Goal: Information Seeking & Learning: Understand process/instructions

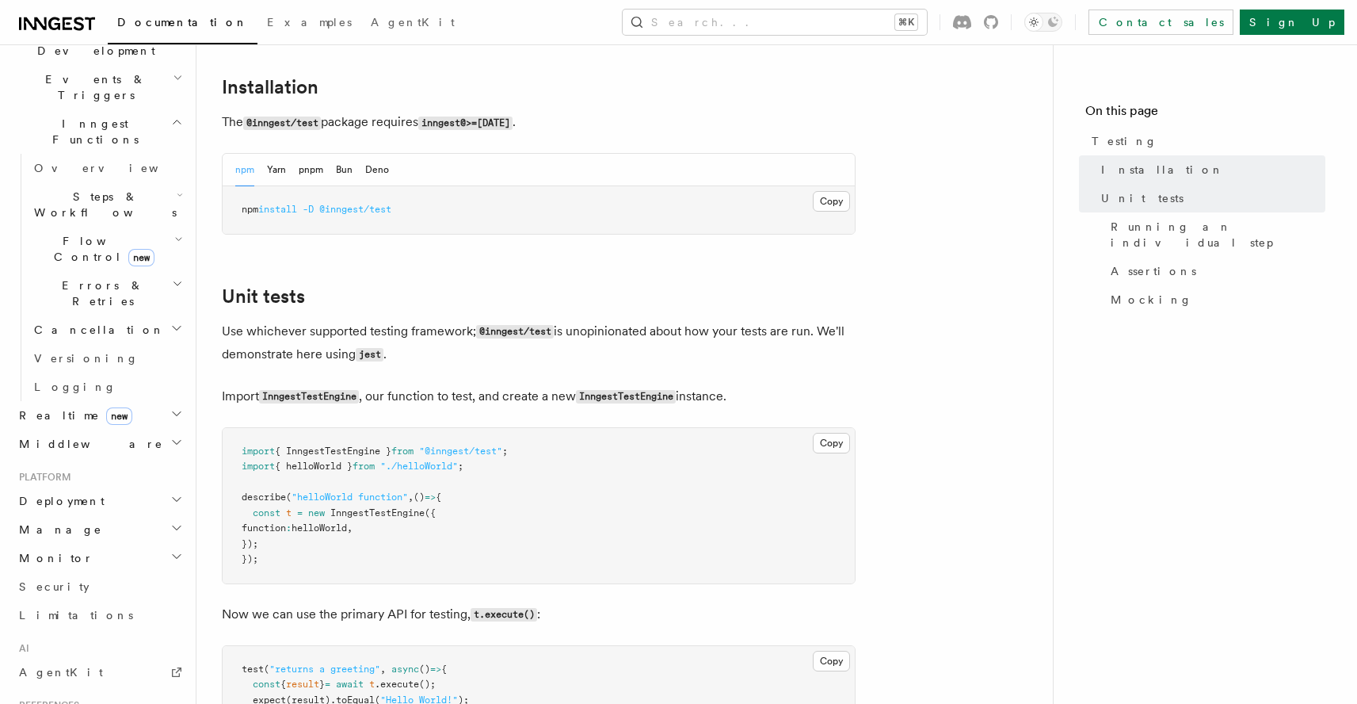
scroll to position [365, 0]
click at [401, 338] on p "Use whichever supported testing framework; @inngest/test is unopinionated about…" at bounding box center [539, 344] width 634 height 46
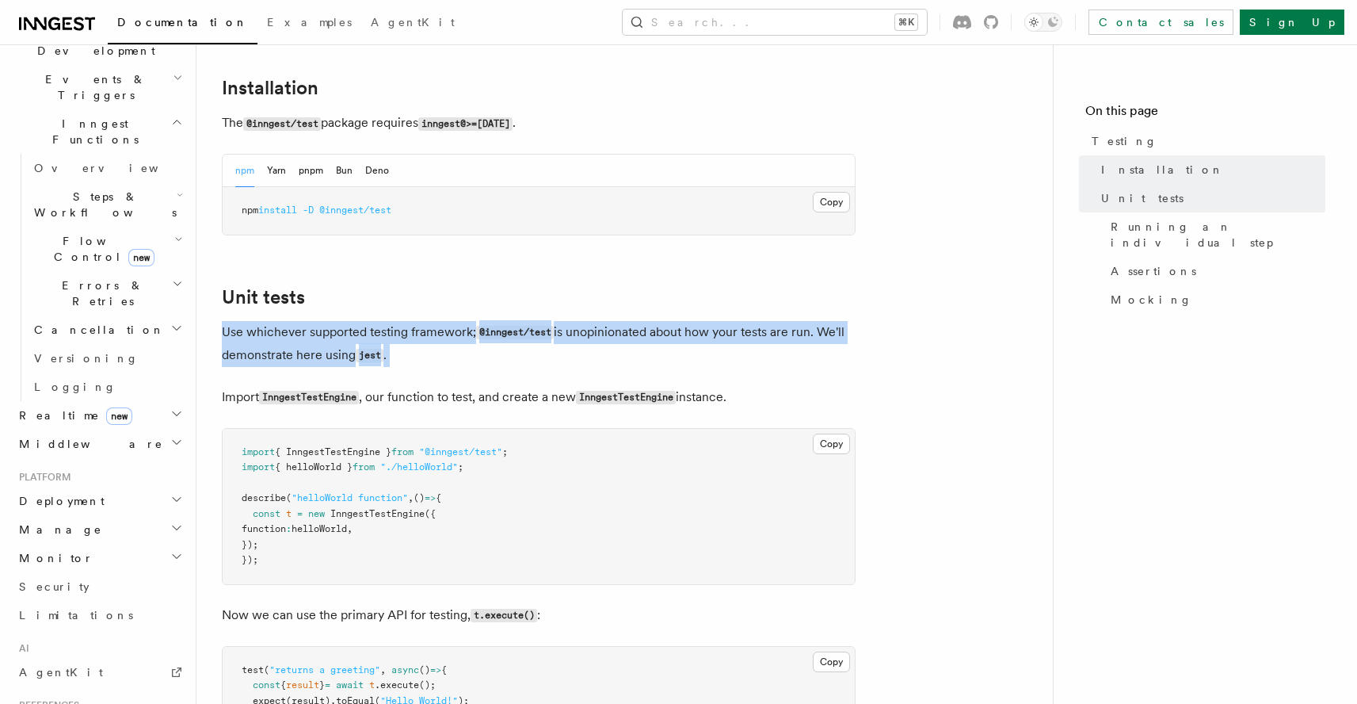
click at [401, 338] on p "Use whichever supported testing framework; @inngest/test is unopinionated about…" at bounding box center [539, 344] width 634 height 46
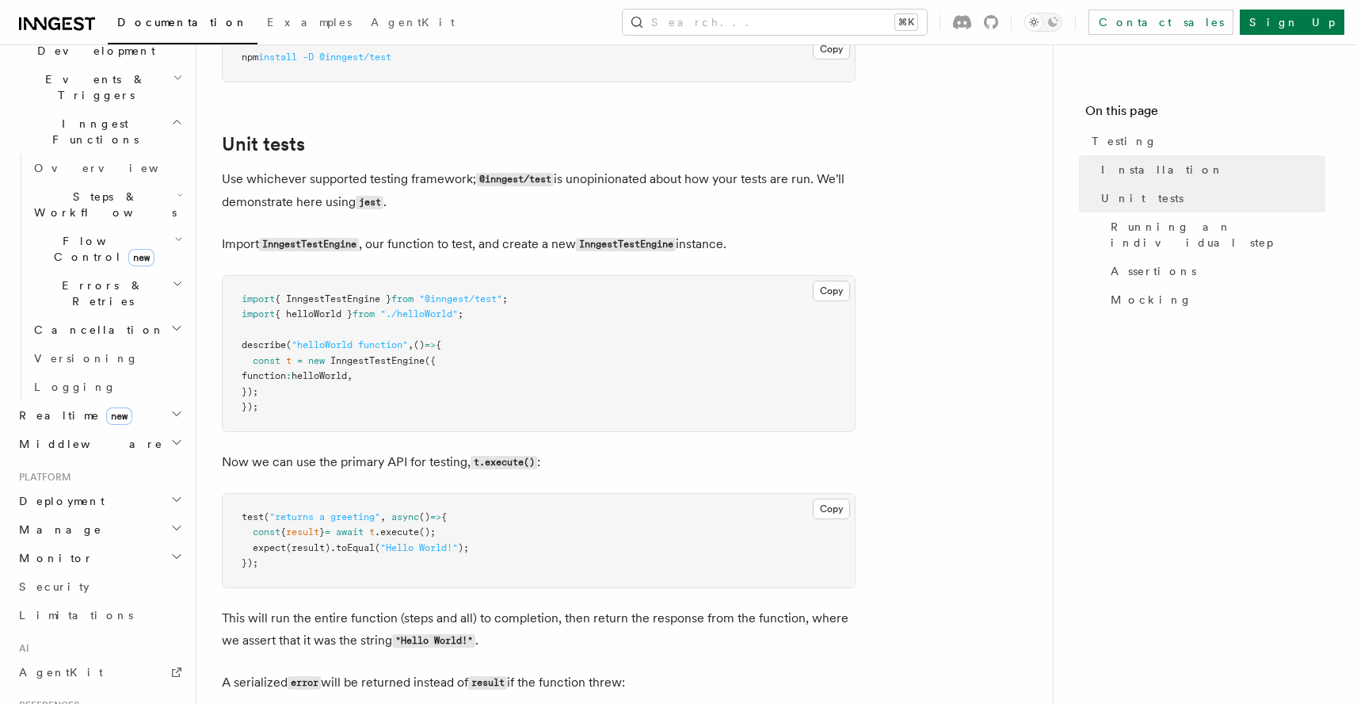
scroll to position [532, 0]
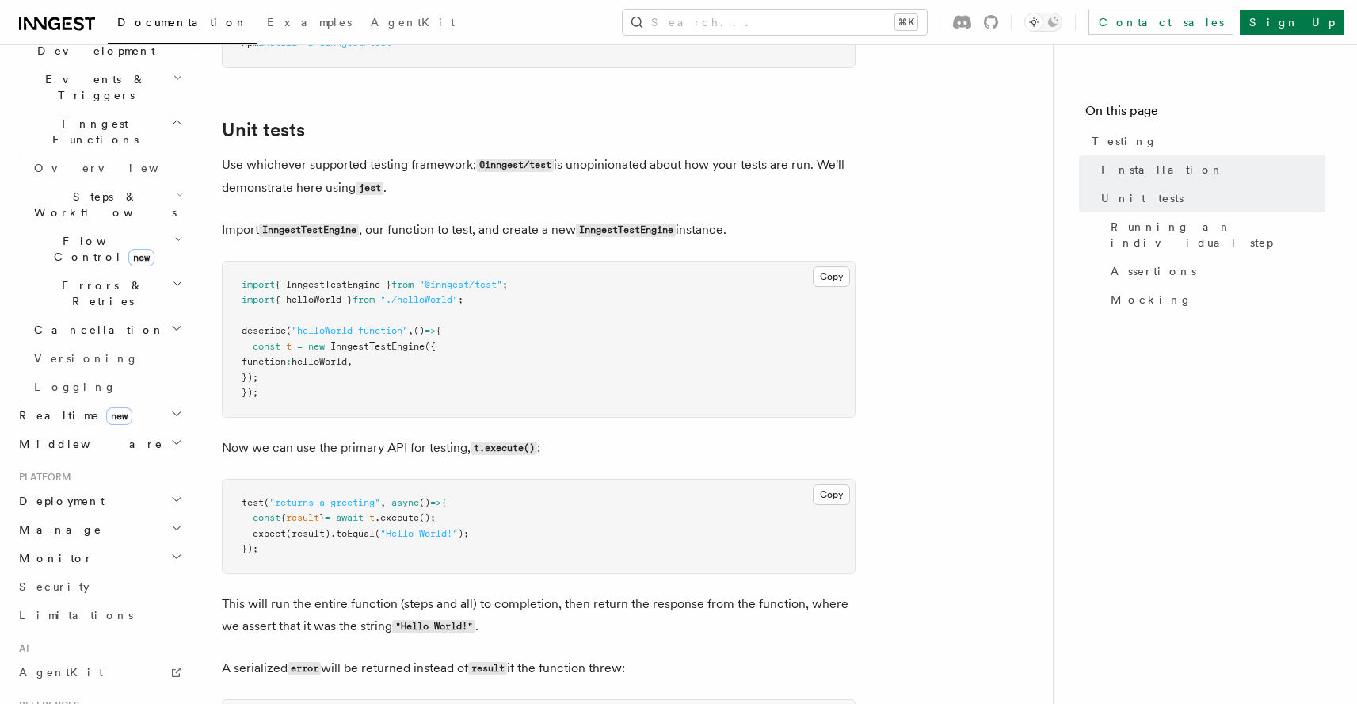
click at [338, 367] on span "helloWorld" at bounding box center [319, 361] width 55 height 11
click at [401, 227] on p "Import InngestTestEngine , our function to test, and create a new InngestTestEn…" at bounding box center [539, 230] width 634 height 23
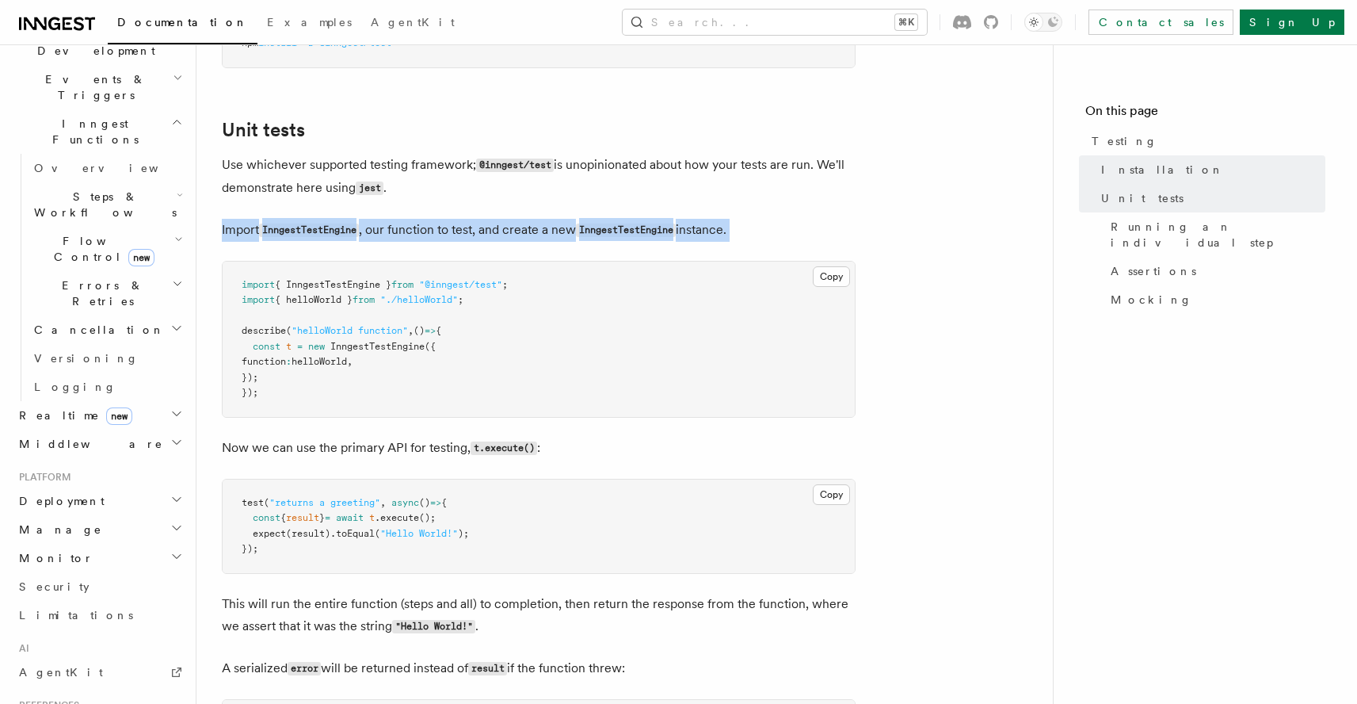
click at [401, 227] on p "Import InngestTestEngine , our function to test, and create a new InngestTestEn…" at bounding box center [539, 230] width 634 height 23
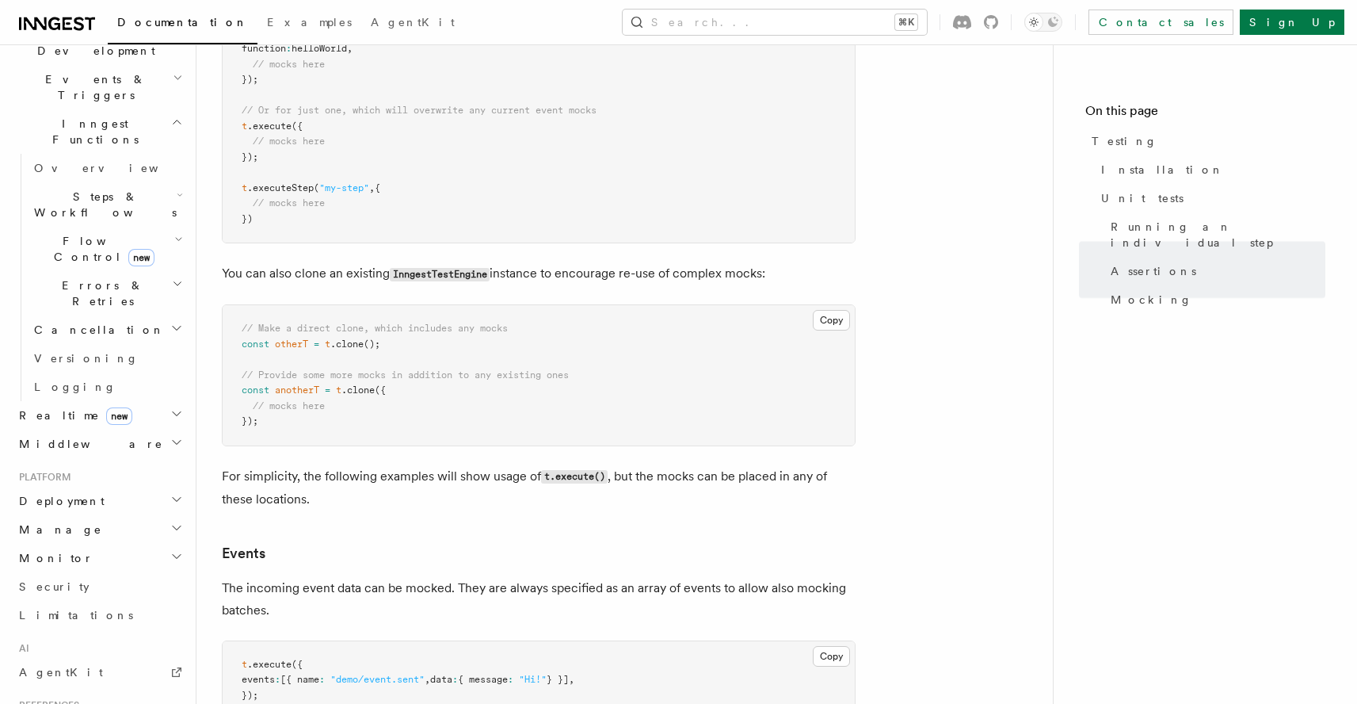
scroll to position [2840, 0]
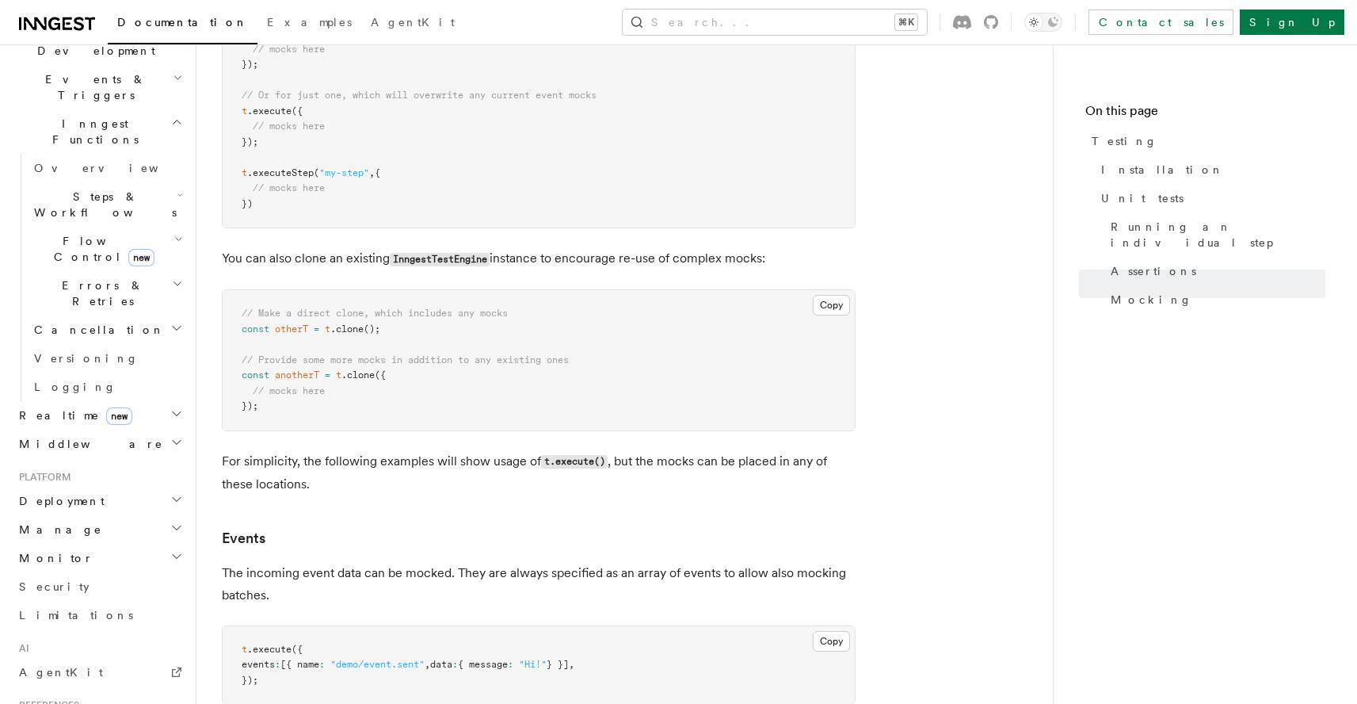
click at [299, 264] on p "You can also clone an existing InngestTestEngine instance to encourage re-use o…" at bounding box center [539, 258] width 634 height 23
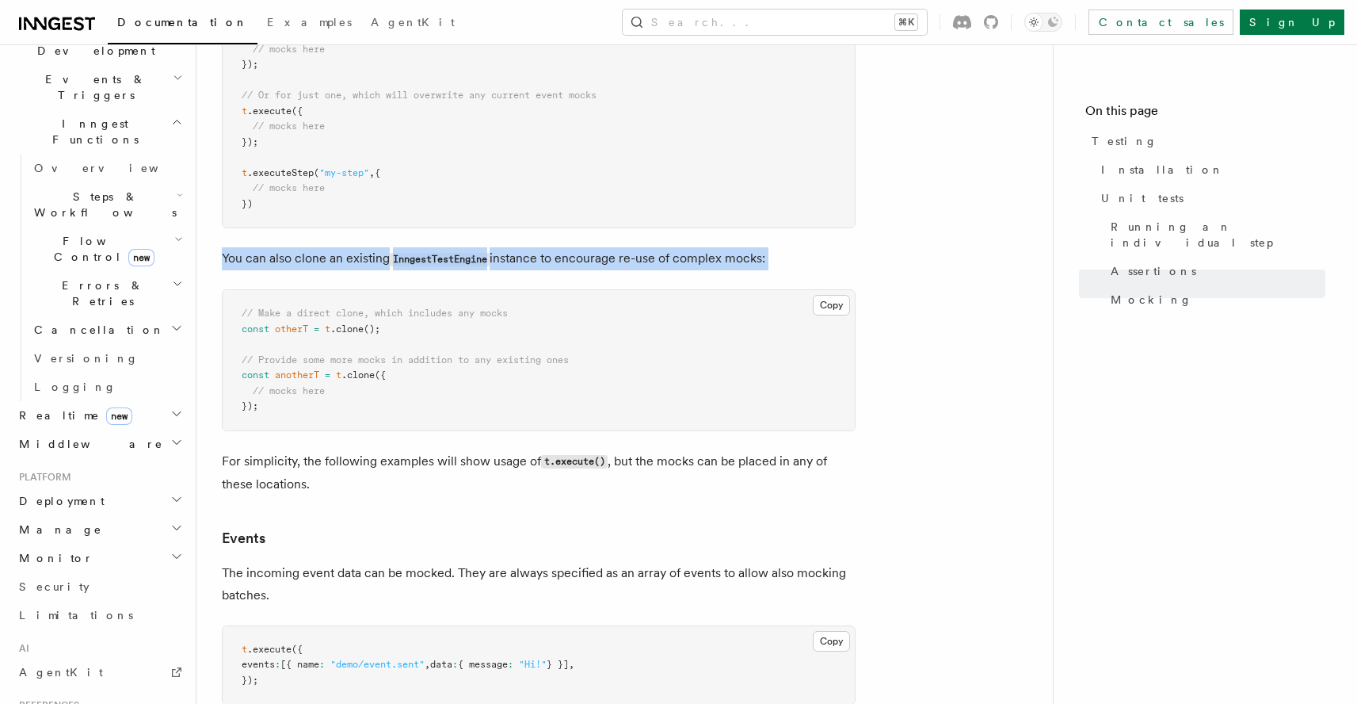
click at [299, 264] on p "You can also clone an existing InngestTestEngine instance to encourage re-use o…" at bounding box center [539, 258] width 634 height 23
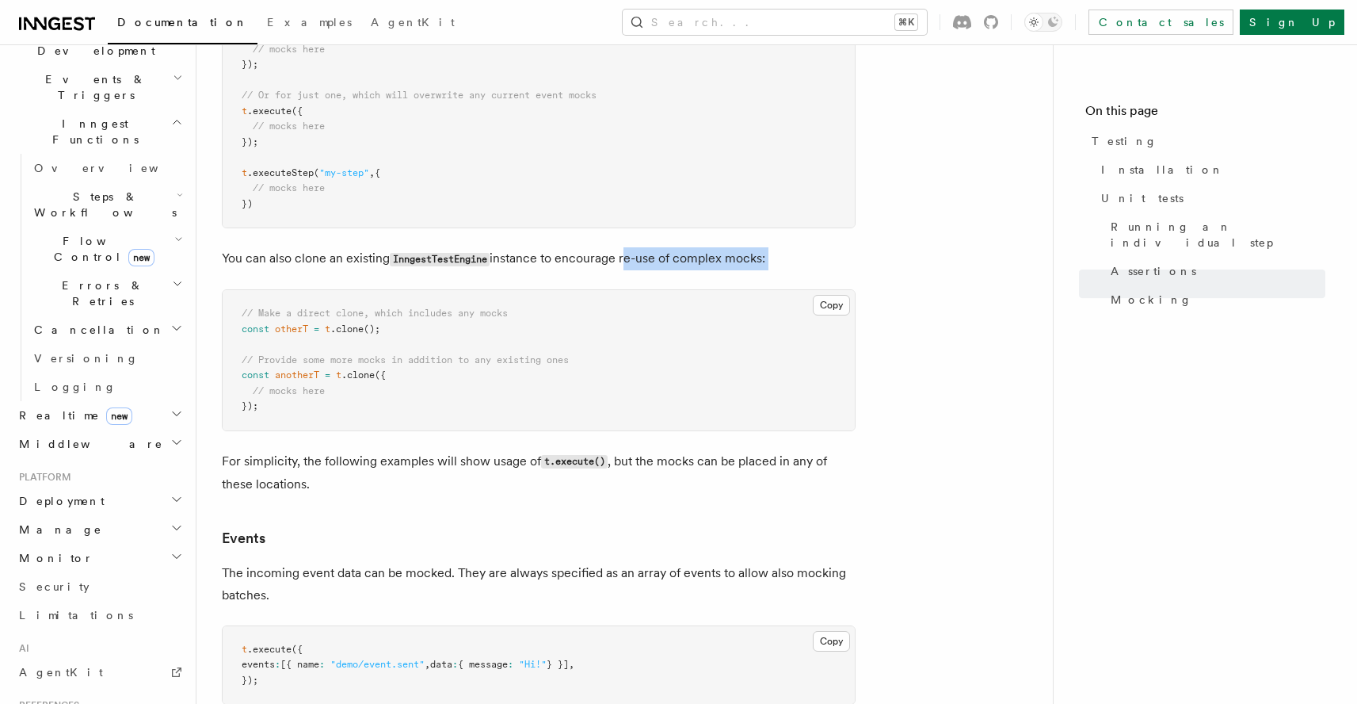
click at [624, 270] on p "You can also clone an existing InngestTestEngine instance to encourage re-use o…" at bounding box center [539, 258] width 634 height 23
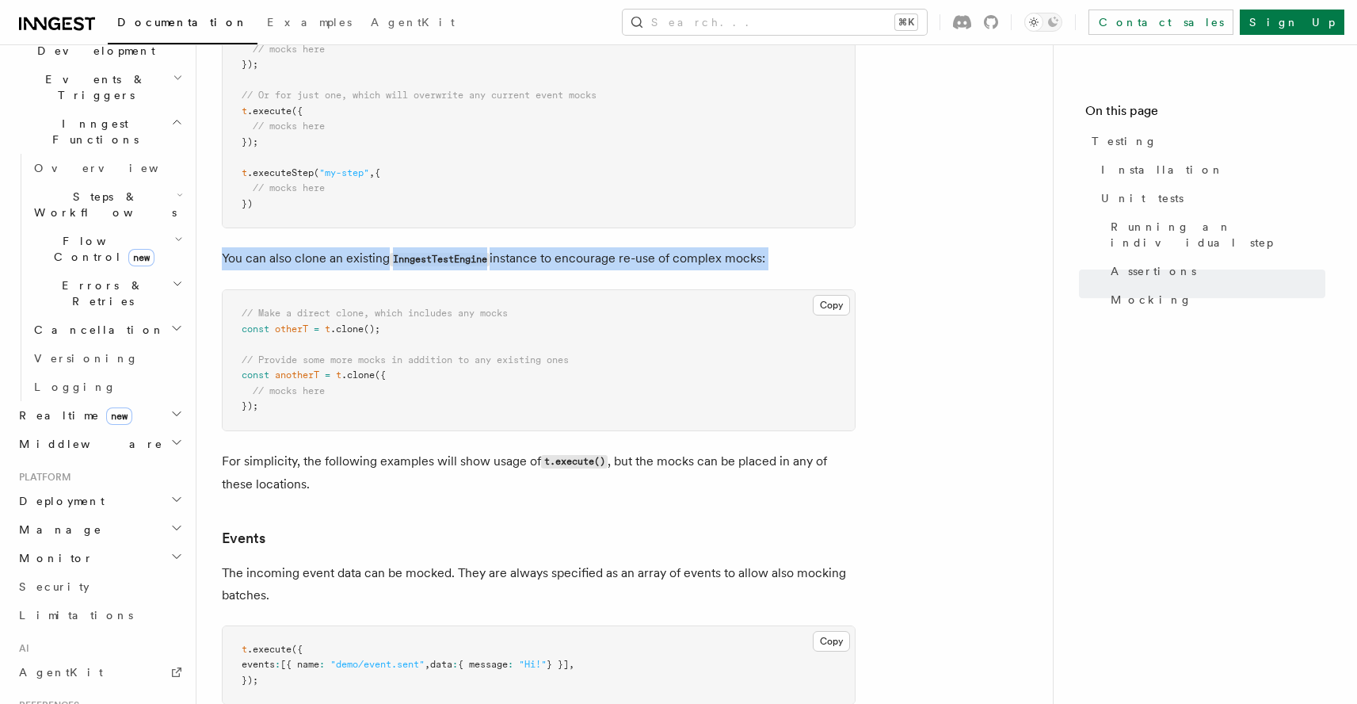
click at [624, 270] on p "You can also clone an existing InngestTestEngine instance to encourage re-use o…" at bounding box center [539, 258] width 634 height 23
click at [624, 269] on p "You can also clone an existing InngestTestEngine instance to encourage re-use o…" at bounding box center [539, 258] width 634 height 23
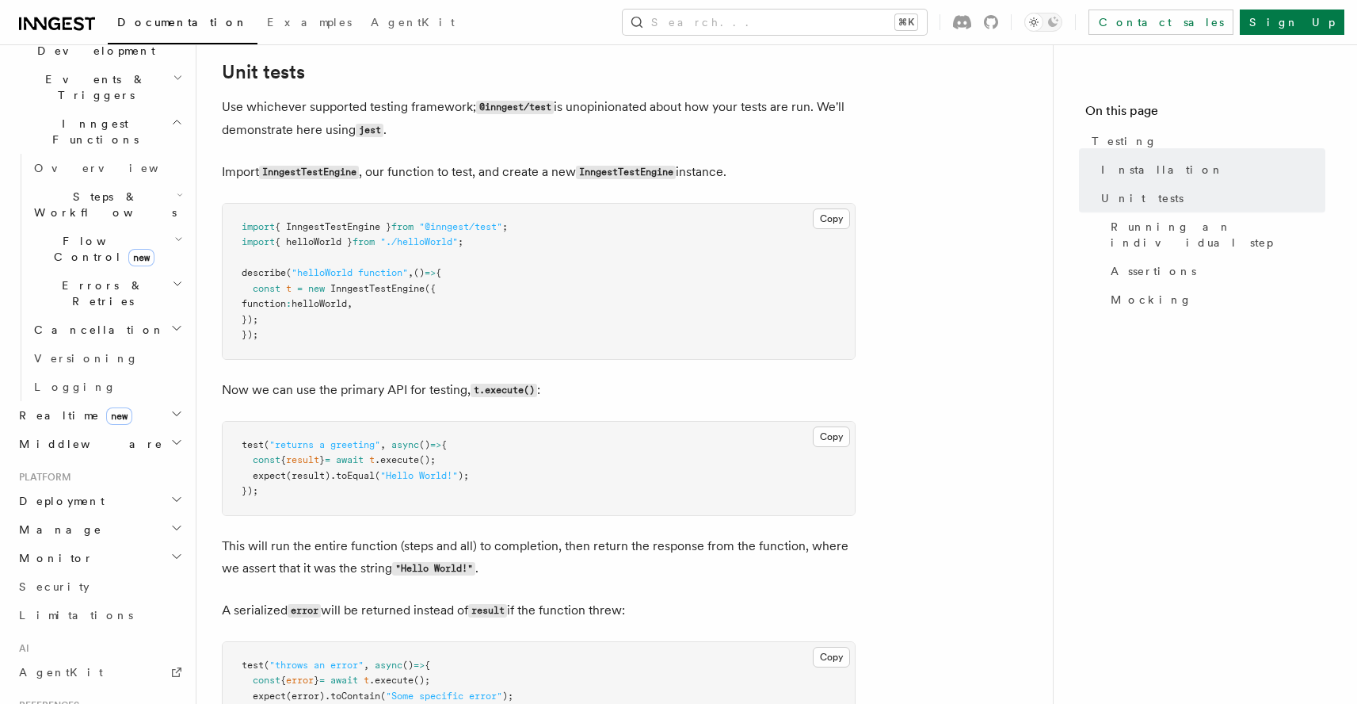
scroll to position [620, 0]
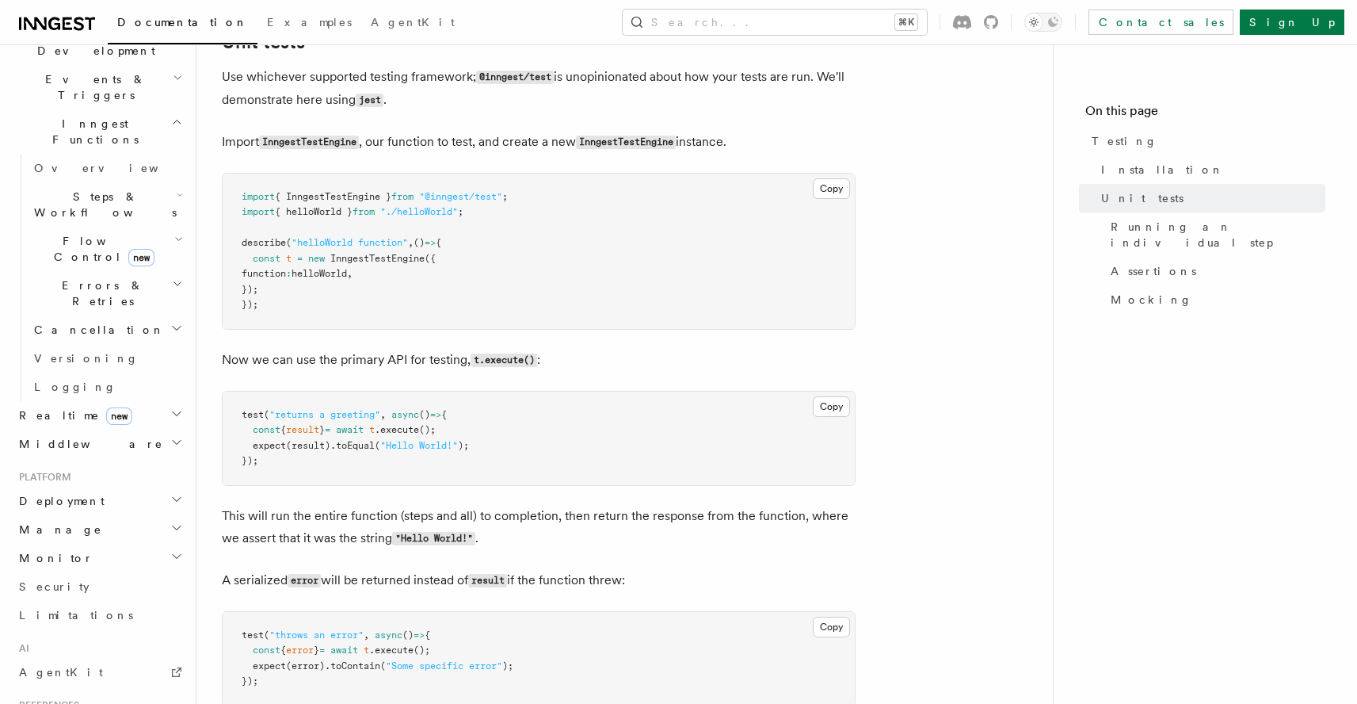
click at [344, 278] on span "helloWorld" at bounding box center [319, 273] width 55 height 11
click at [344, 279] on span "helloWorld" at bounding box center [319, 273] width 55 height 11
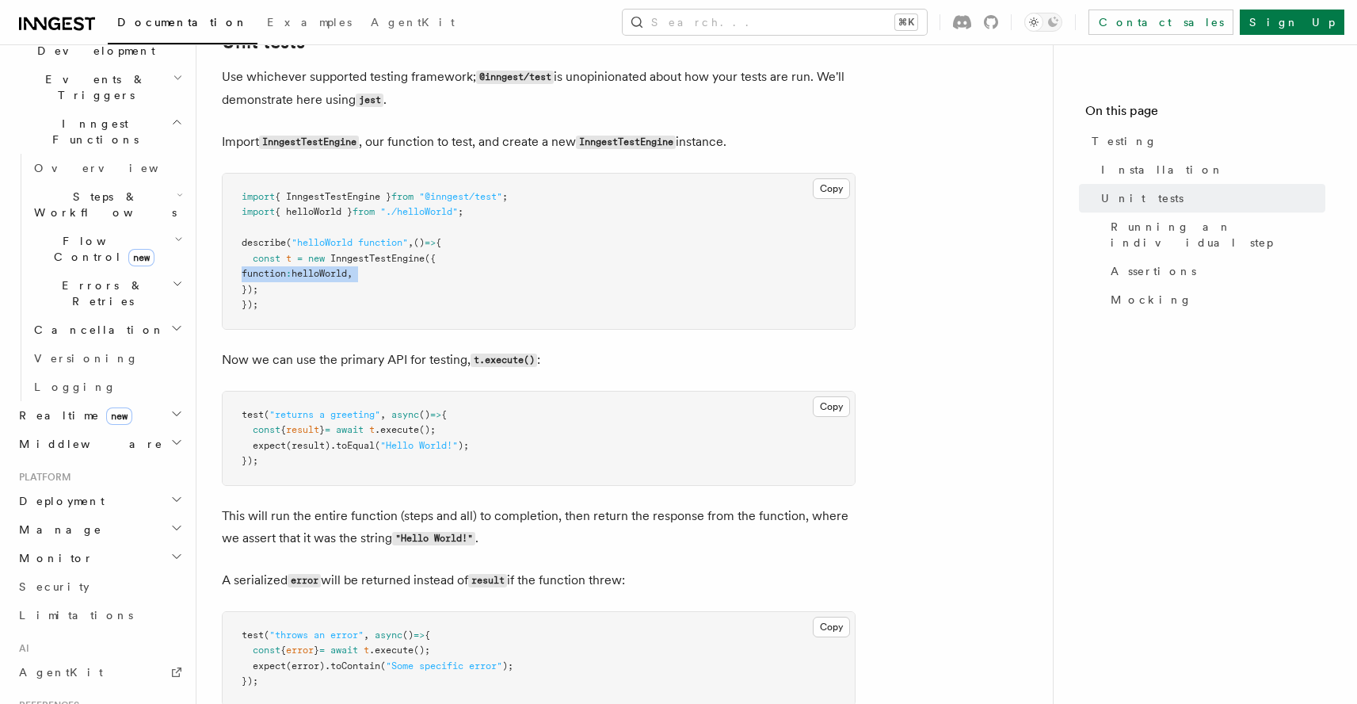
click at [344, 279] on span "helloWorld" at bounding box center [319, 273] width 55 height 11
click at [632, 219] on pre "import { InngestTestEngine } from "@inngest/test" ; import { helloWorld } from …" at bounding box center [539, 251] width 632 height 155
